Goal: Information Seeking & Learning: Compare options

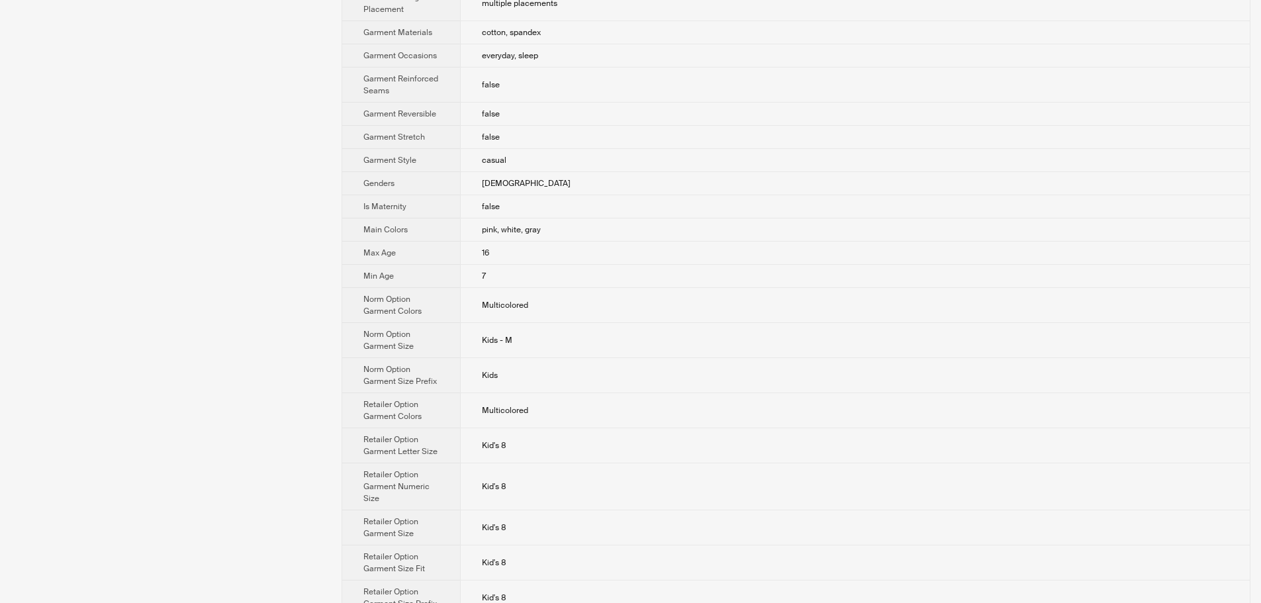
scroll to position [573, 0]
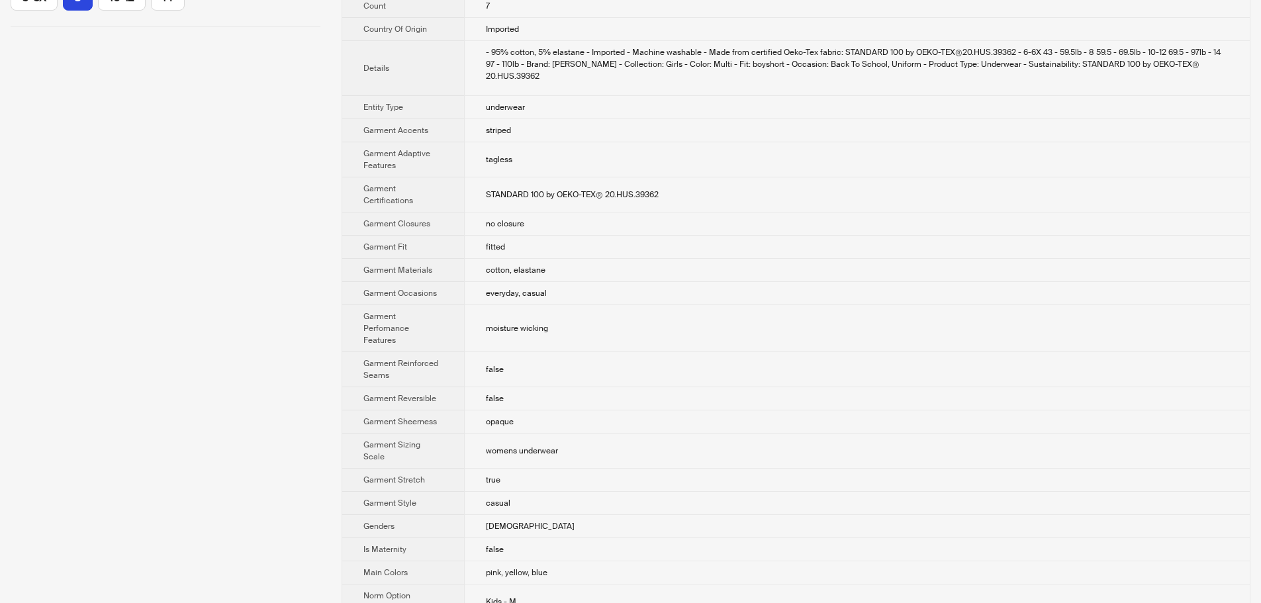
scroll to position [397, 0]
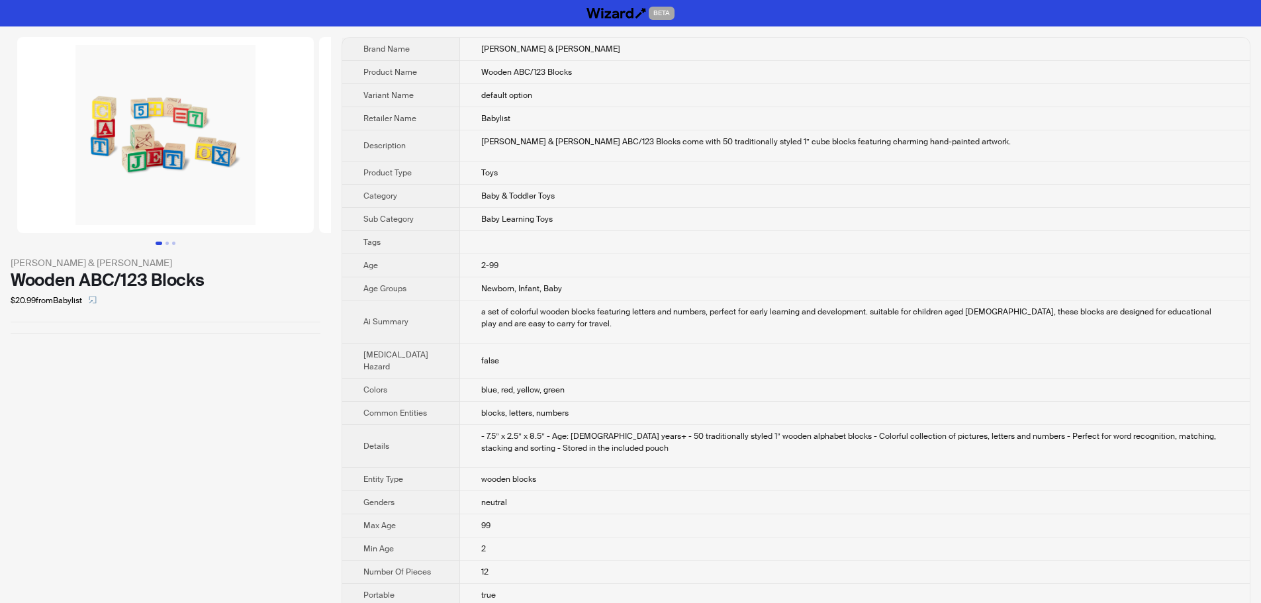
click at [975, 81] on td "Wooden ABC/123 Blocks" at bounding box center [855, 72] width 790 height 23
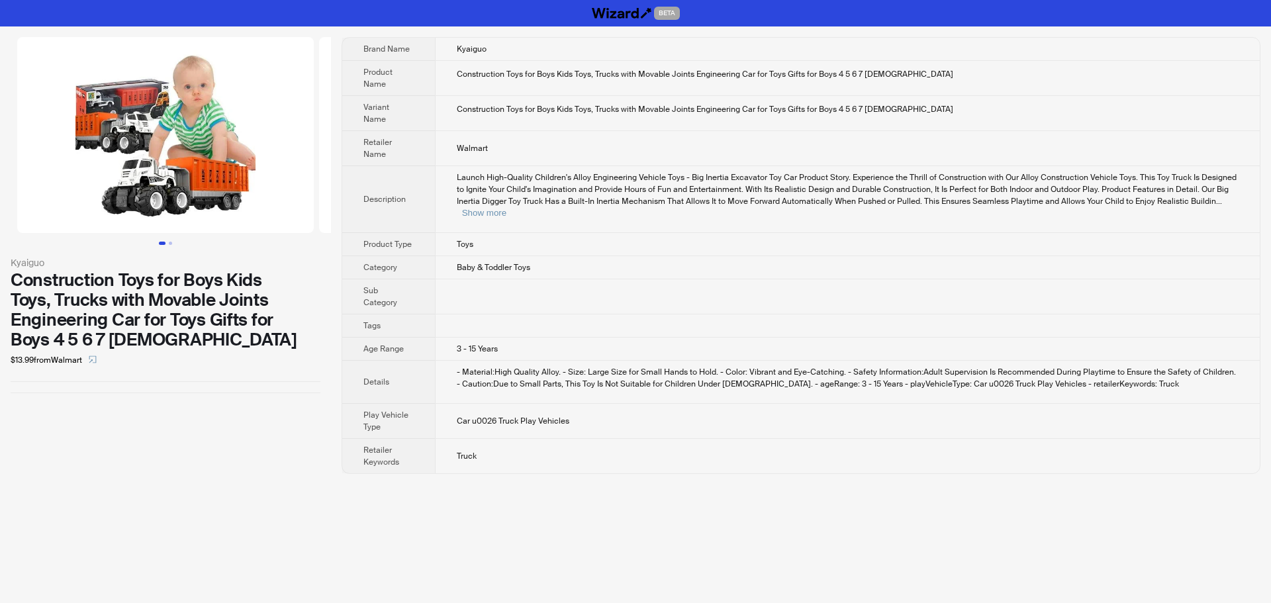
click at [765, 279] on td at bounding box center [847, 296] width 825 height 35
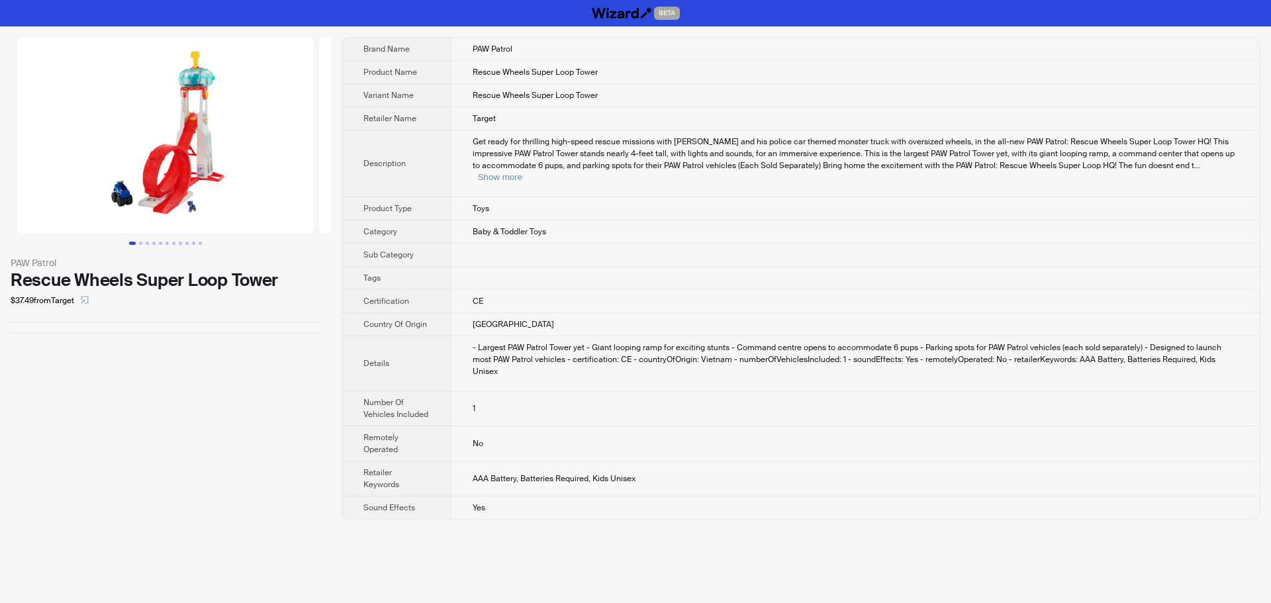
click at [1200, 171] on div "Get ready for thrilling high-speed rescue missions with Chase and his police ca…" at bounding box center [856, 160] width 766 height 48
drag, startPoint x: 1217, startPoint y: 166, endPoint x: 1190, endPoint y: 187, distance: 34.0
click at [522, 172] on button "Show more" at bounding box center [500, 177] width 44 height 10
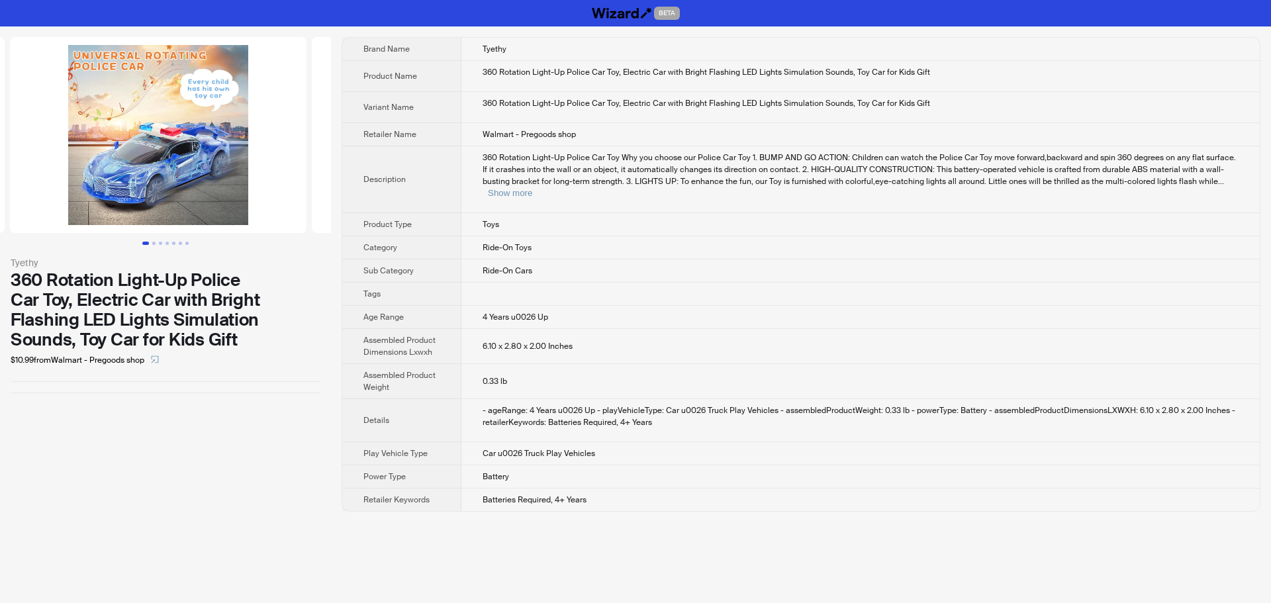
drag, startPoint x: 281, startPoint y: 206, endPoint x: 67, endPoint y: 208, distance: 213.9
click at [67, 208] on ul at bounding box center [165, 135] width 331 height 196
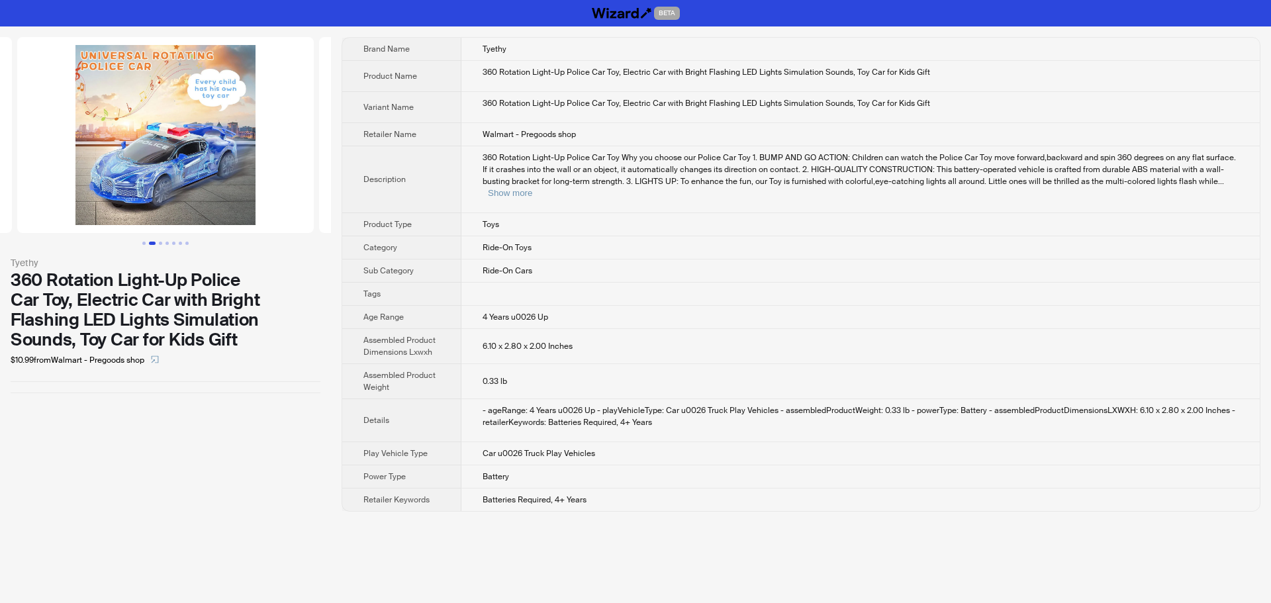
scroll to position [0, 201]
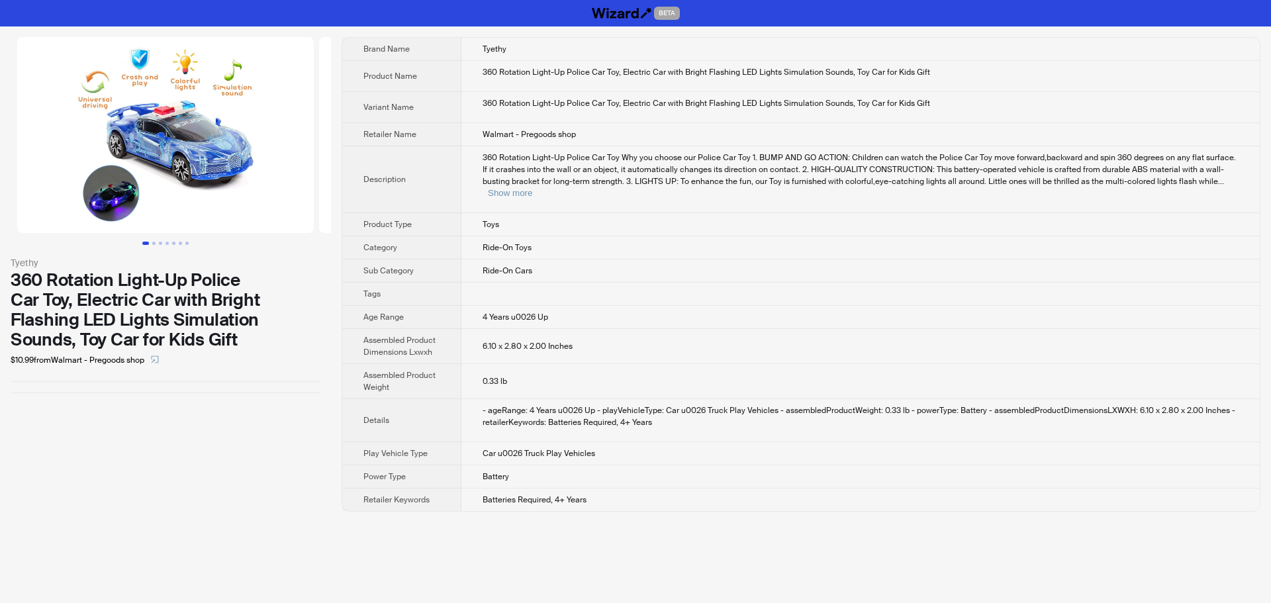
drag, startPoint x: 65, startPoint y: 211, endPoint x: 286, endPoint y: 213, distance: 221.1
click at [286, 213] on ul at bounding box center [165, 135] width 331 height 196
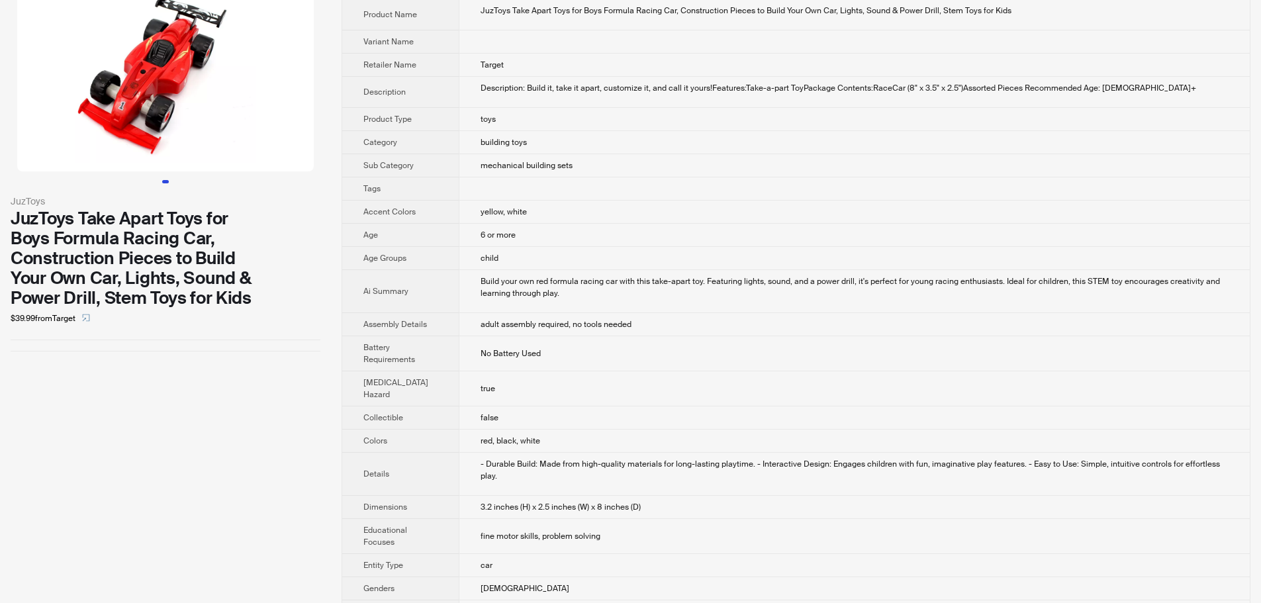
scroll to position [66, 0]
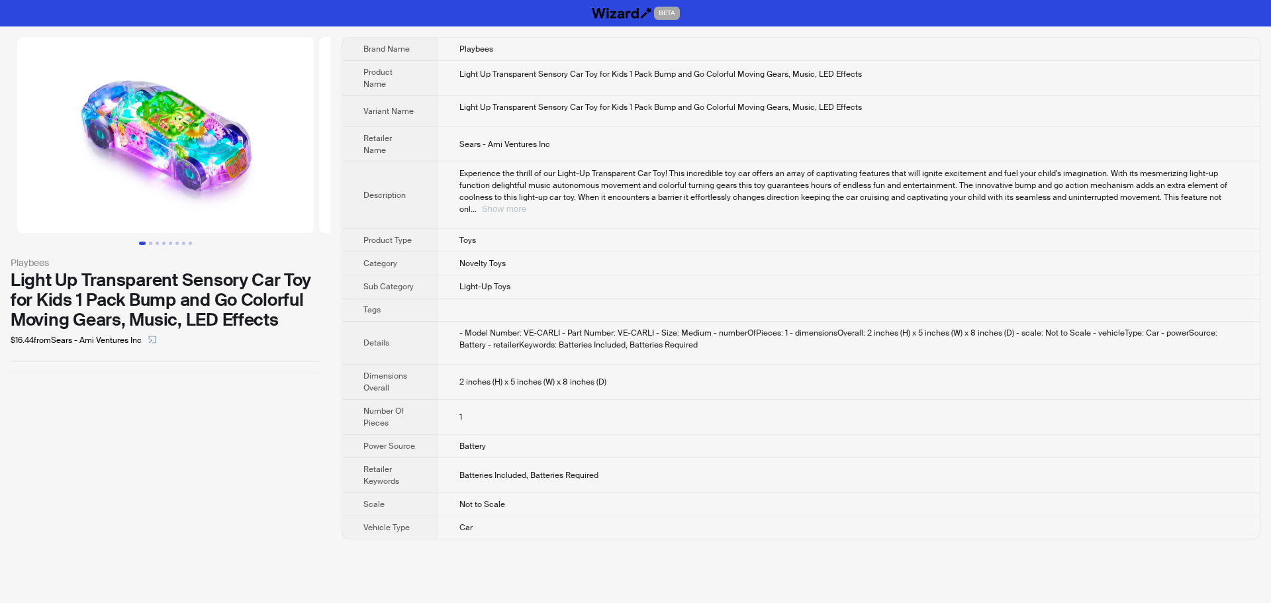
click at [526, 204] on button "Show more" at bounding box center [504, 209] width 44 height 10
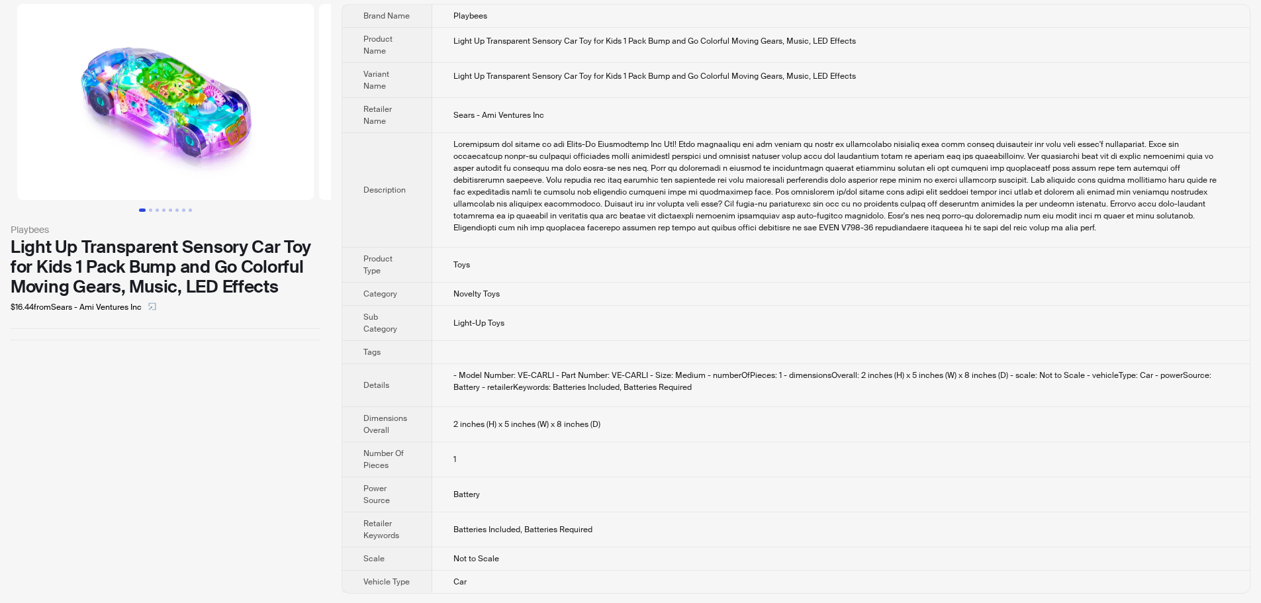
scroll to position [34, 0]
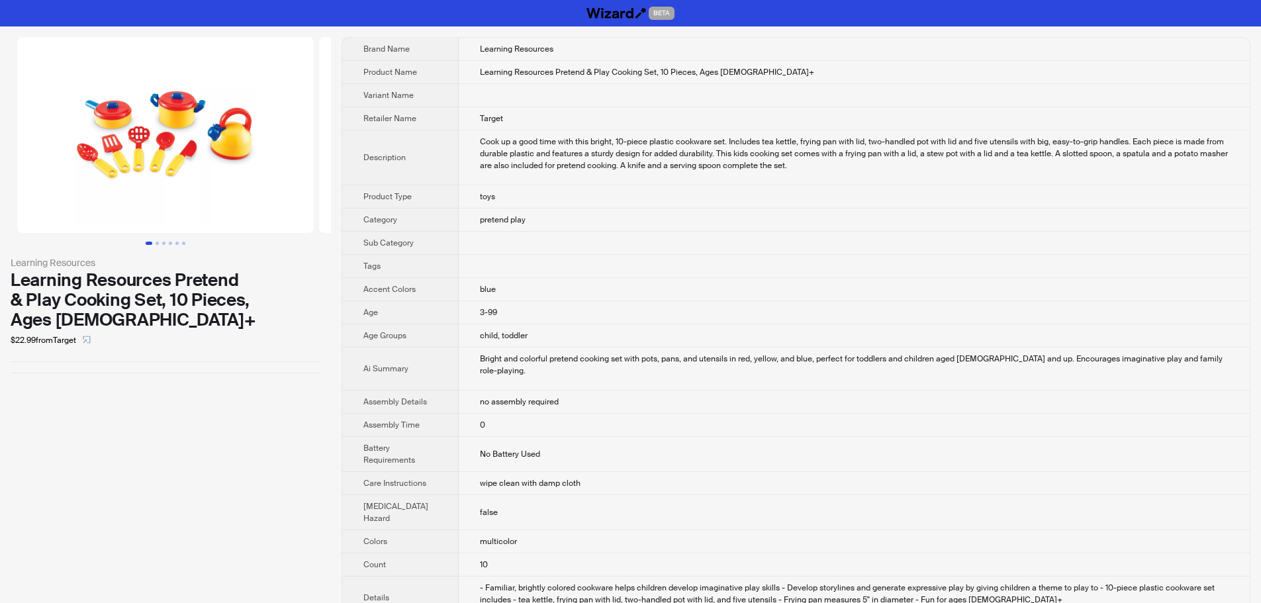
click at [893, 234] on td at bounding box center [854, 243] width 791 height 23
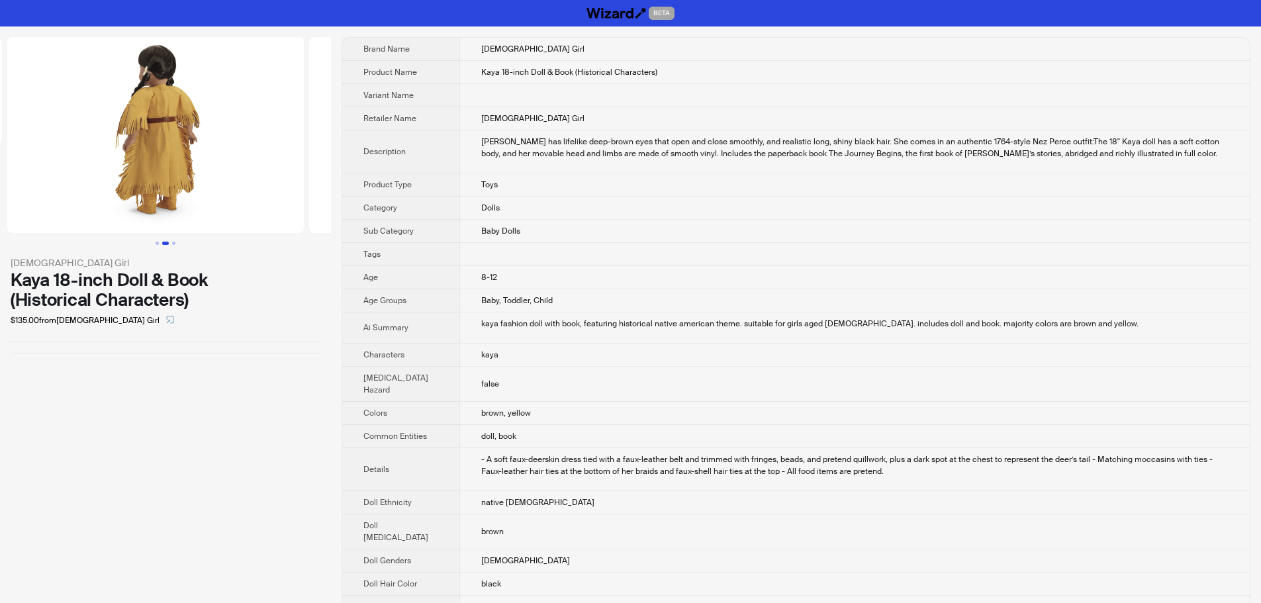
drag, startPoint x: 278, startPoint y: 138, endPoint x: 175, endPoint y: 156, distance: 104.7
click at [175, 156] on img at bounding box center [155, 135] width 297 height 196
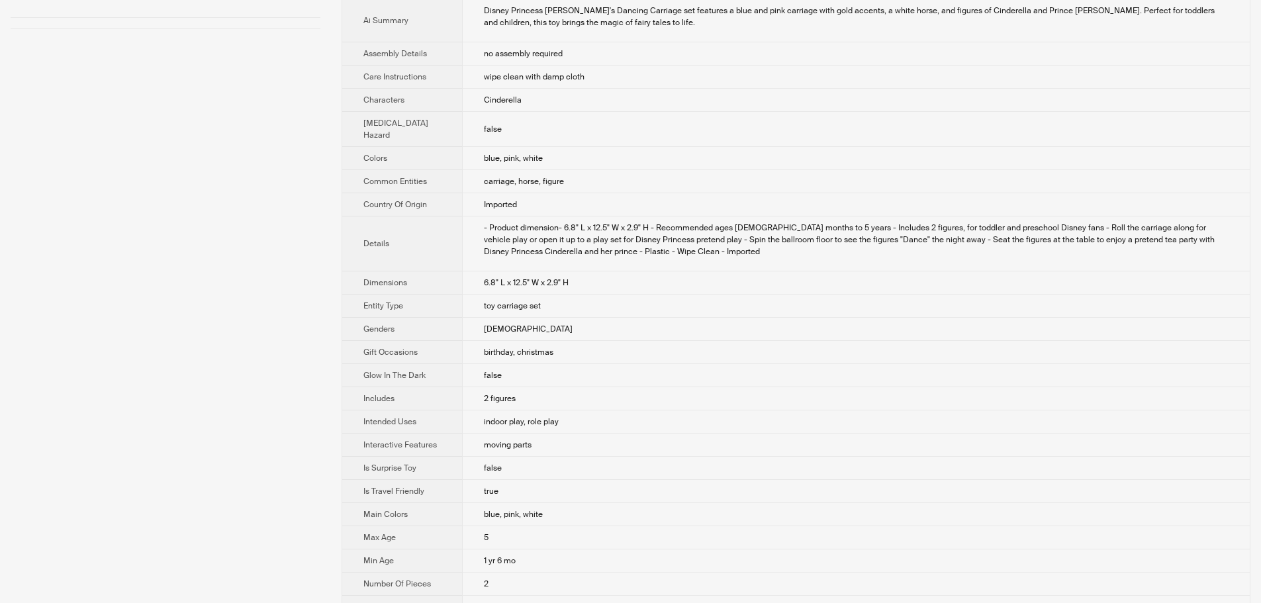
scroll to position [331, 0]
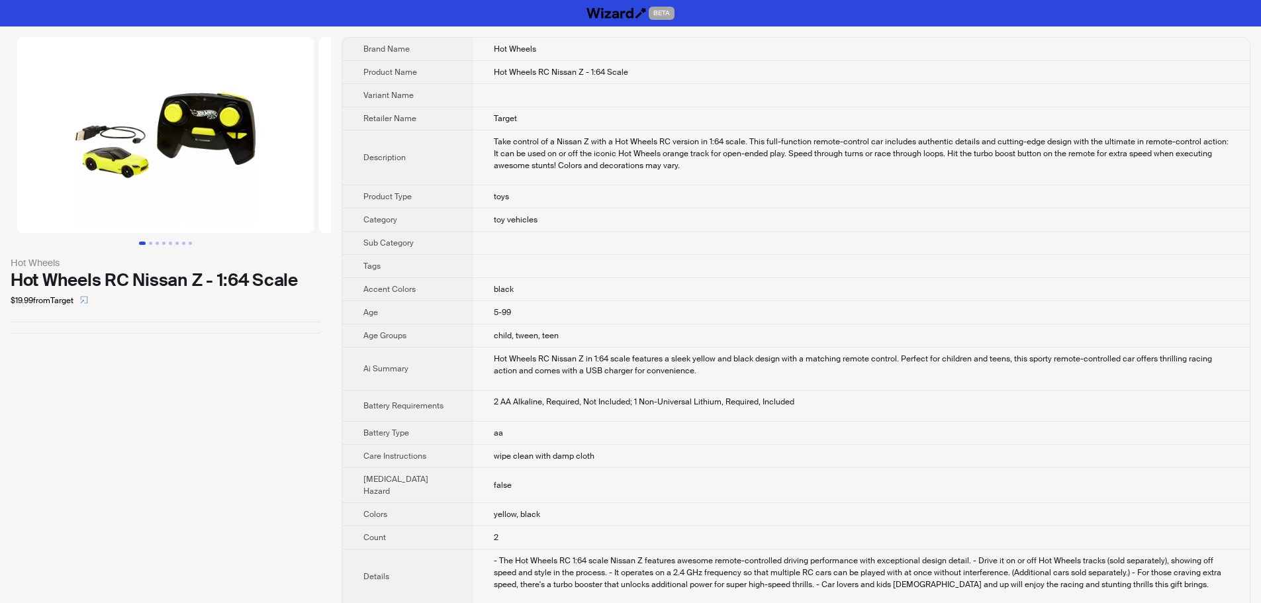
click at [892, 226] on td "toy vehicles" at bounding box center [861, 220] width 778 height 23
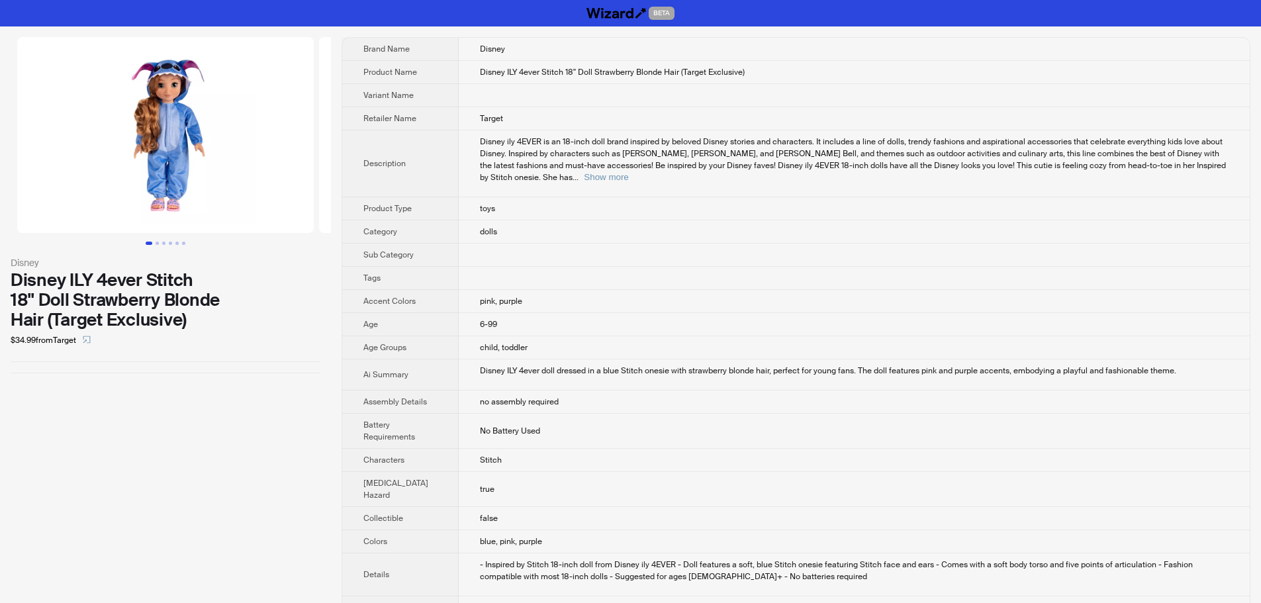
click at [1010, 133] on td "Disney ily 4EVER is an 18-inch doll brand inspired by beloved Disney stories an…" at bounding box center [854, 163] width 791 height 67
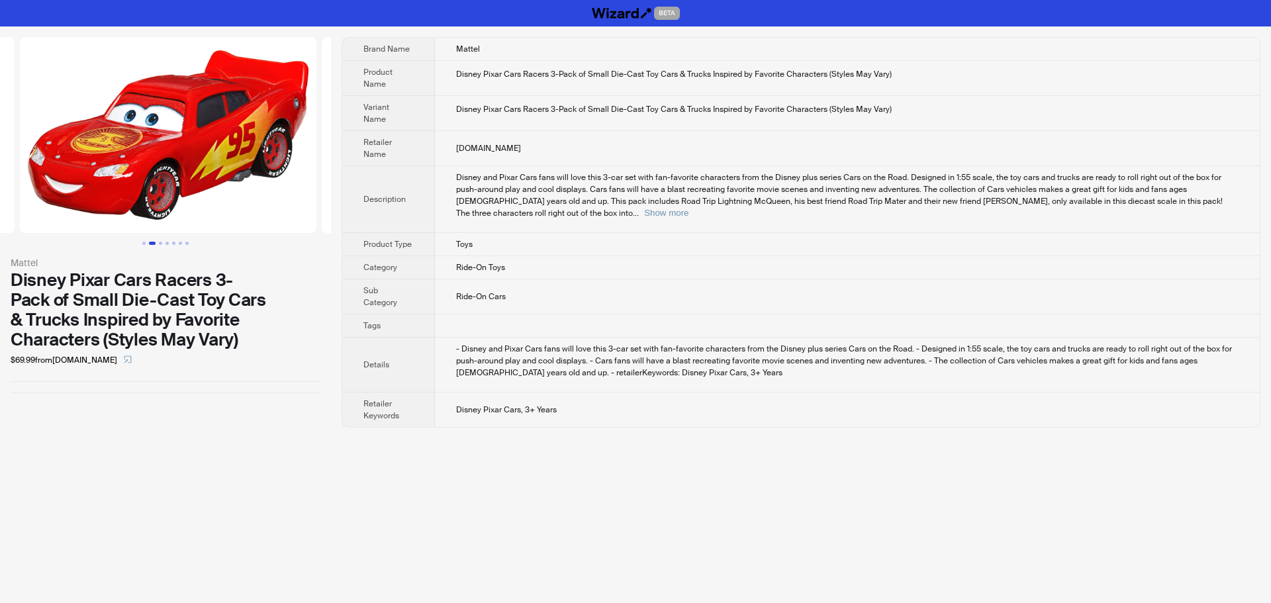
drag, startPoint x: 177, startPoint y: 190, endPoint x: 81, endPoint y: 193, distance: 96.1
click at [81, 193] on ul at bounding box center [165, 135] width 331 height 196
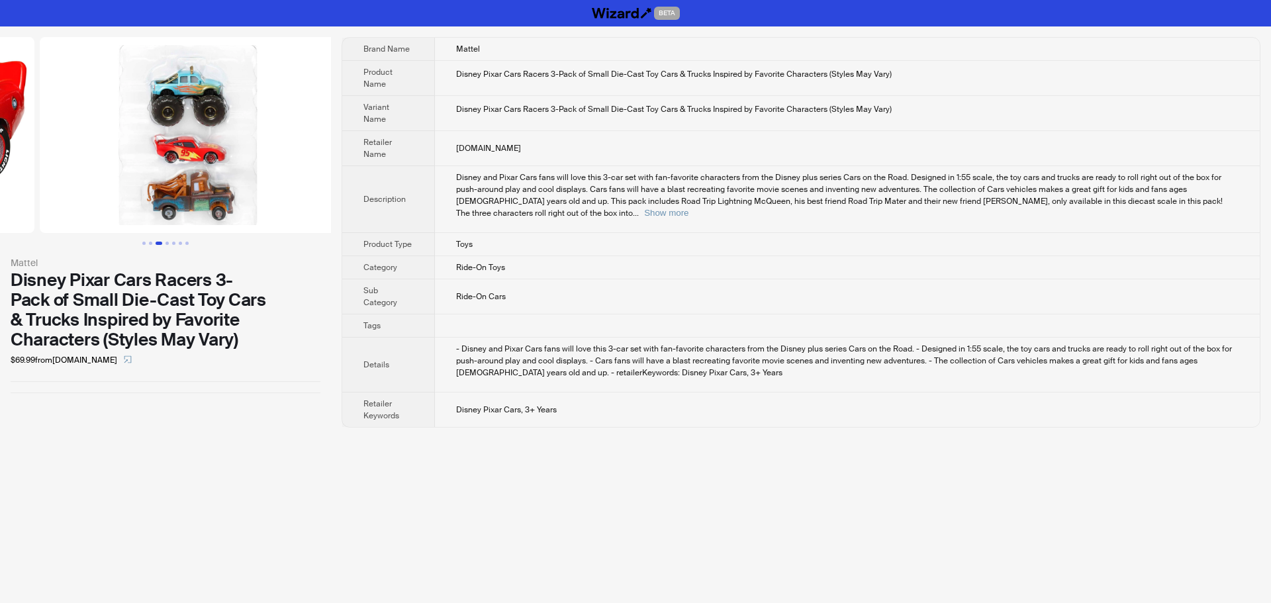
drag, startPoint x: 199, startPoint y: 201, endPoint x: 13, endPoint y: 189, distance: 186.4
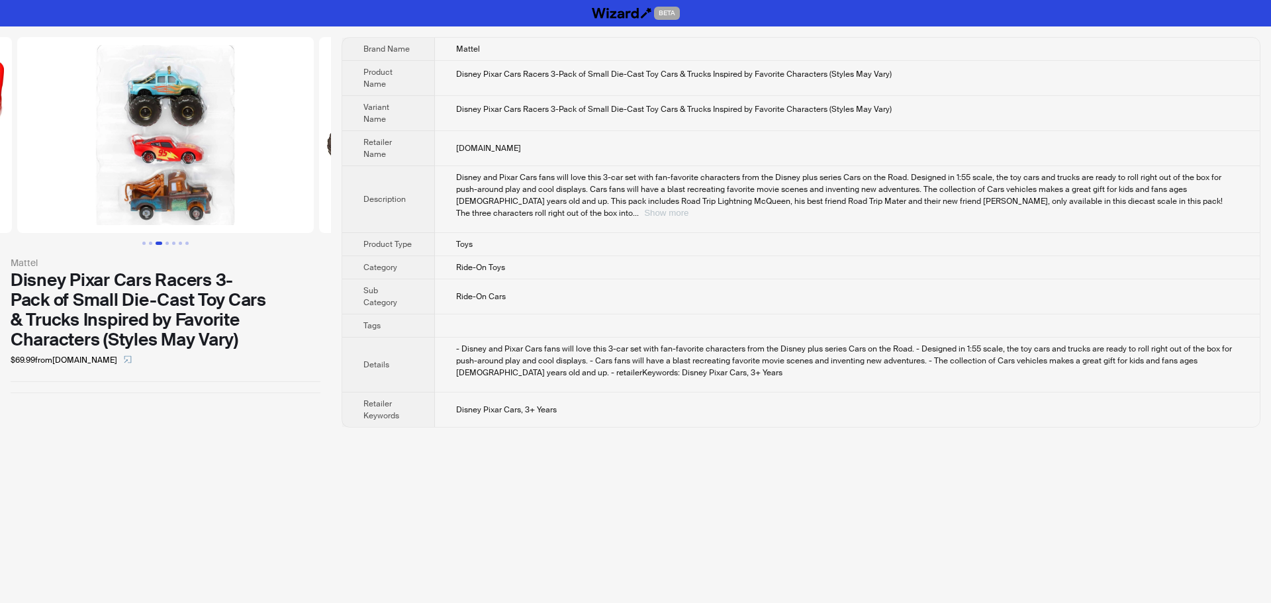
click at [689, 208] on button "Show more" at bounding box center [666, 213] width 44 height 10
